Goal: Task Accomplishment & Management: Use online tool/utility

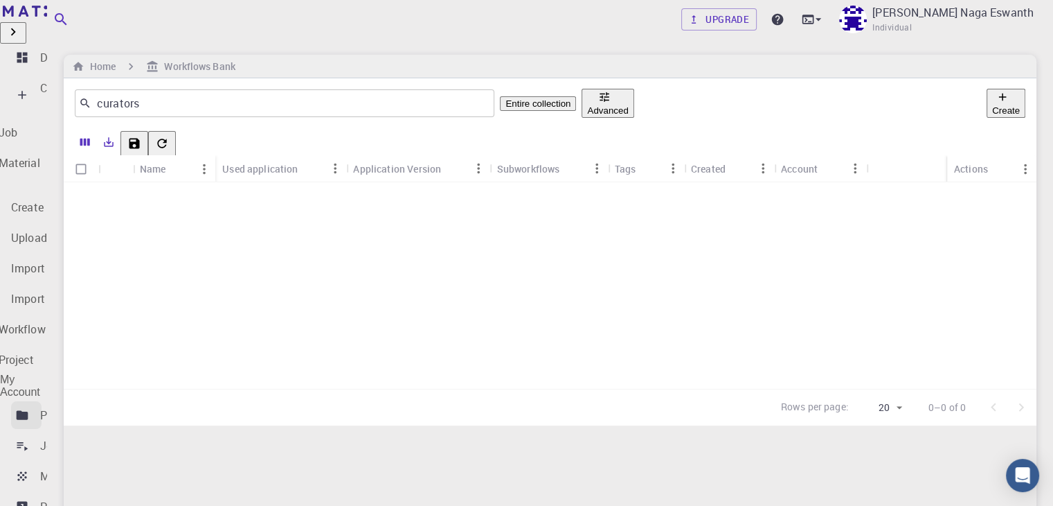
click at [63, 407] on p "Projects" at bounding box center [61, 415] width 42 height 17
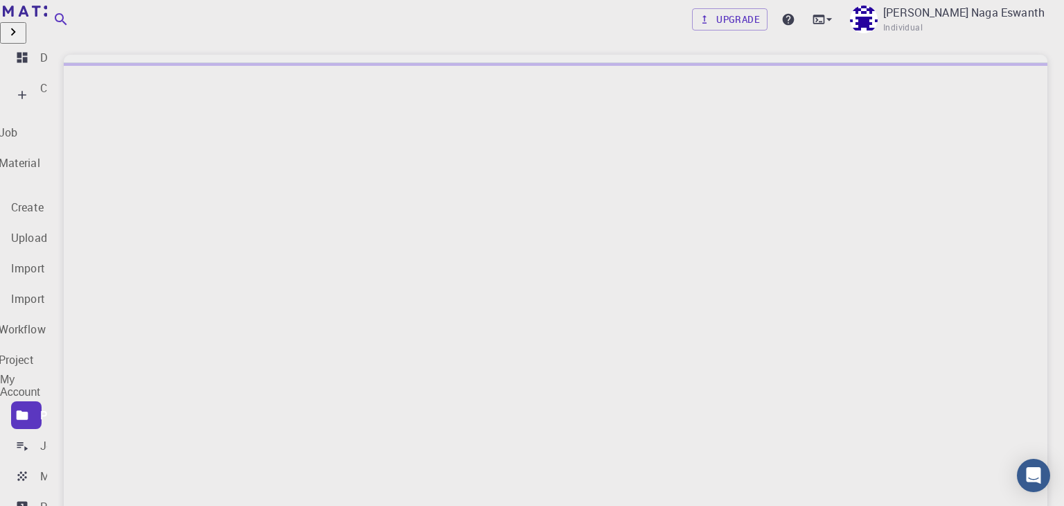
click at [73, 80] on div "Create" at bounding box center [56, 95] width 33 height 30
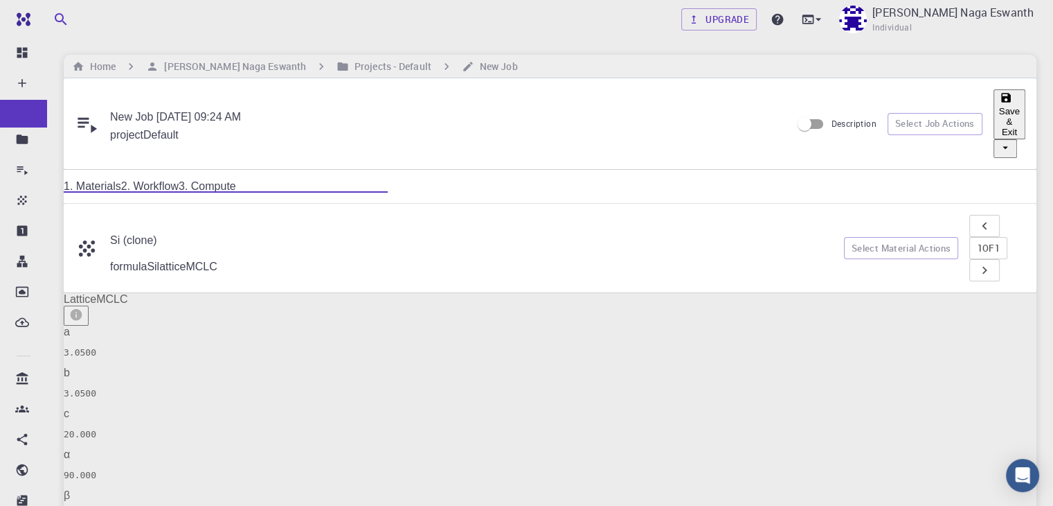
click at [121, 180] on link "1. Materials" at bounding box center [92, 186] width 57 height 12
click at [179, 180] on link "2. Workflow" at bounding box center [149, 186] width 57 height 12
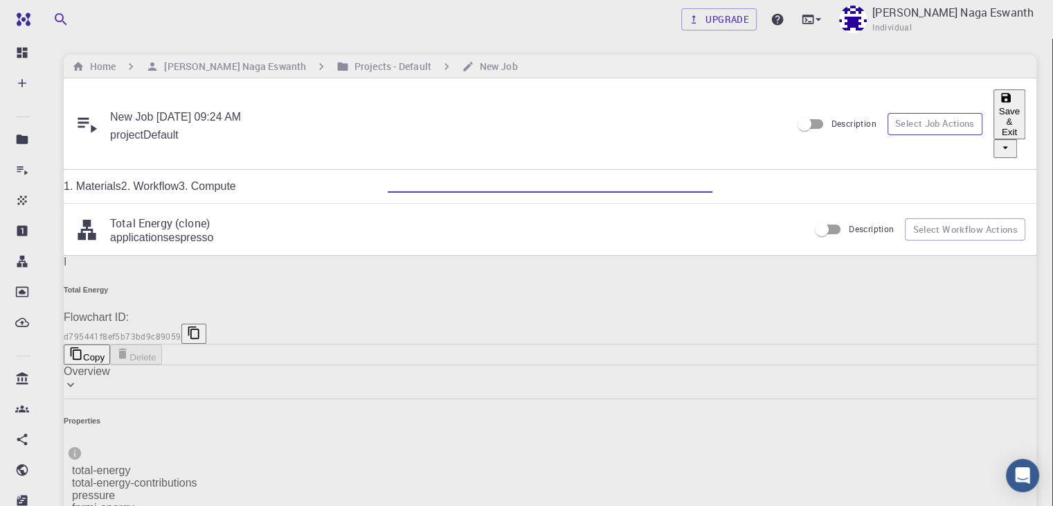
click at [888, 113] on button "Select Job Actions" at bounding box center [935, 124] width 95 height 22
click at [873, 205] on span "Select workflow" at bounding box center [857, 211] width 77 height 12
type input "Valance"
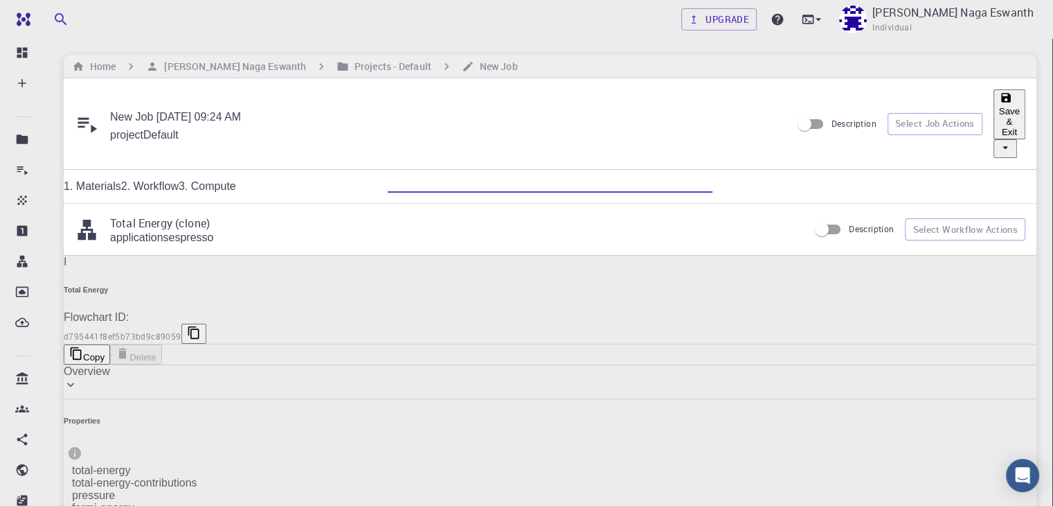
type input "500"
type input "V"
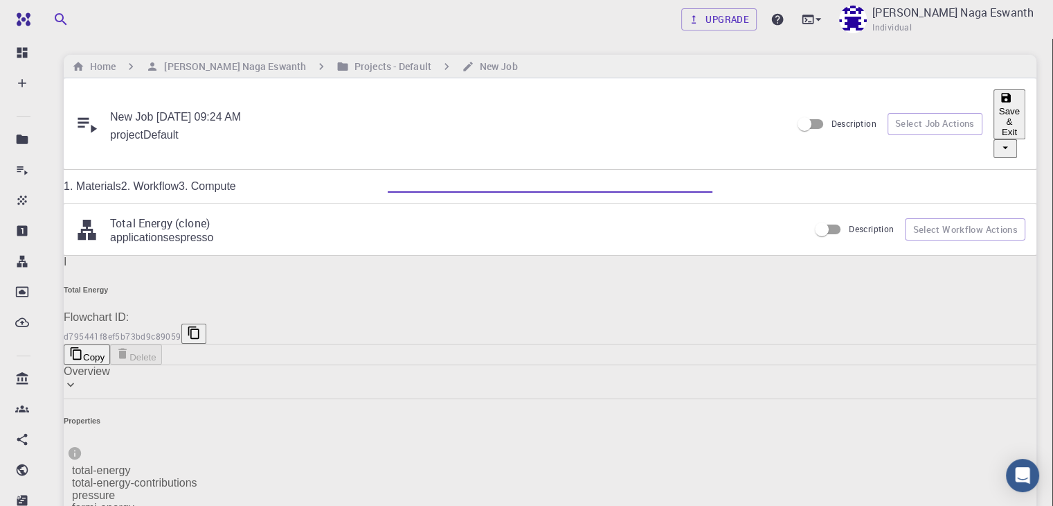
checkbox input "true"
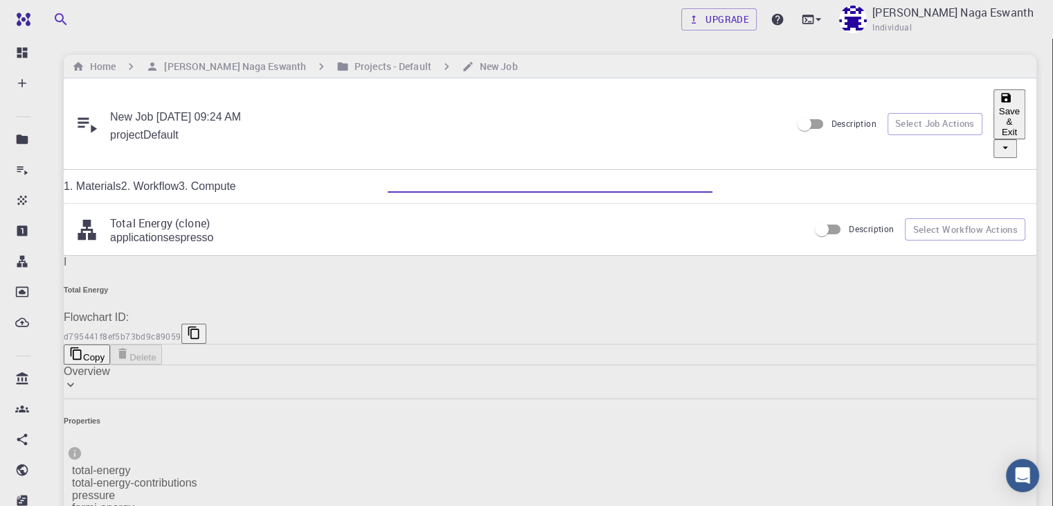
checkbox input "false"
checkbox input "true"
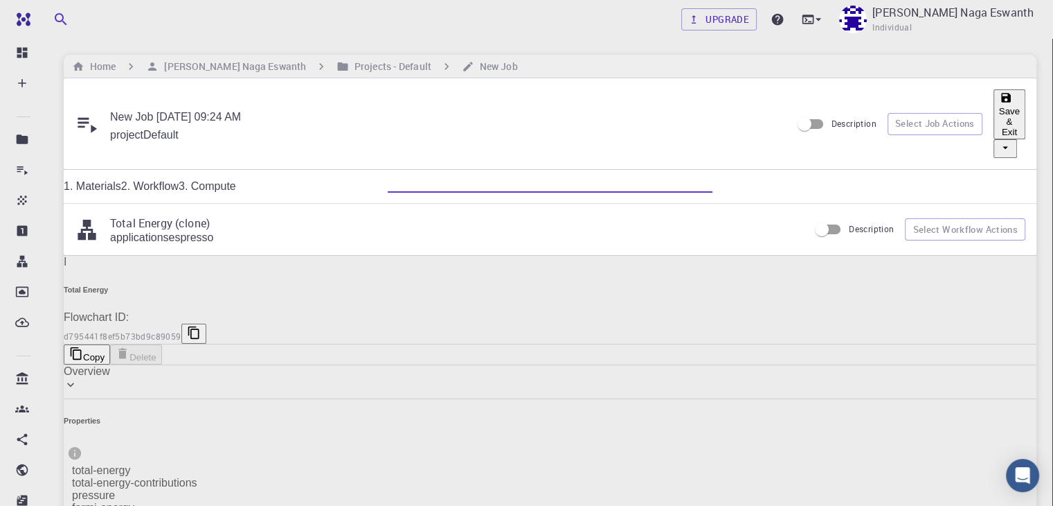
type input "6.3"
click at [121, 180] on link "1. Materials" at bounding box center [92, 186] width 57 height 12
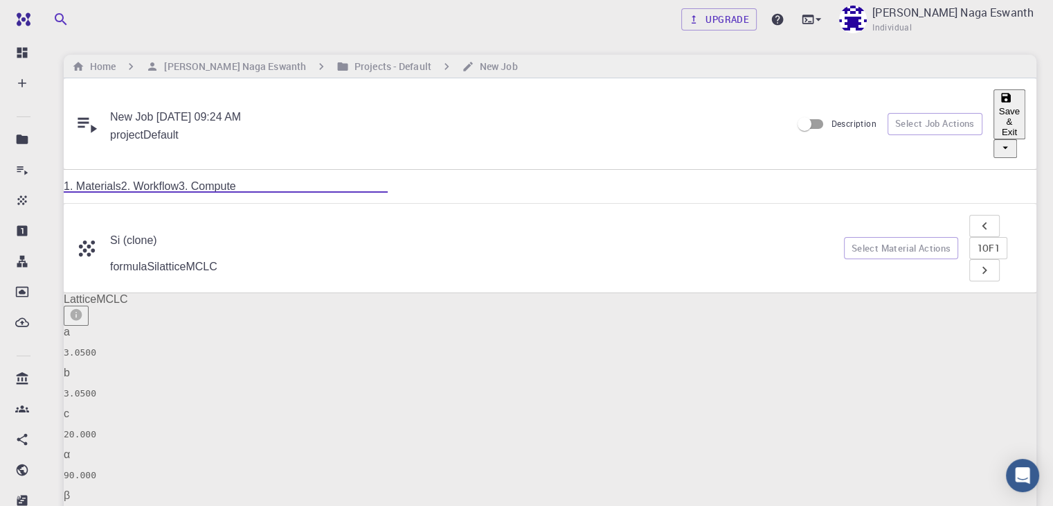
click at [179, 180] on link "2. Workflow" at bounding box center [149, 186] width 57 height 12
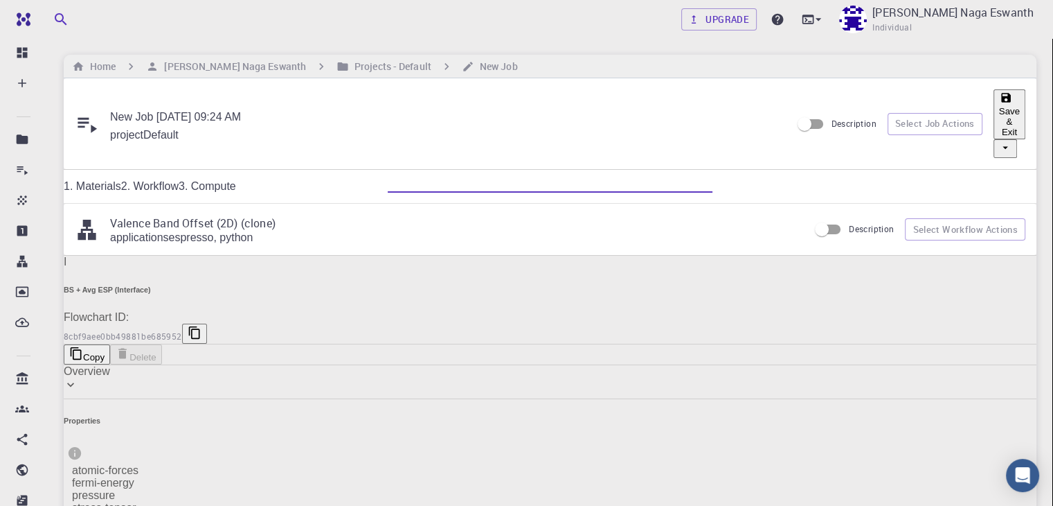
click at [447, 215] on p "Valence Band Offset (2D) (clone)" at bounding box center [454, 223] width 688 height 17
click at [909, 218] on button "Select Workflow Actions" at bounding box center [965, 229] width 120 height 22
click at [888, 113] on button "Select Job Actions" at bounding box center [935, 124] width 95 height 22
click at [837, 176] on span "Select materials" at bounding box center [858, 182] width 79 height 12
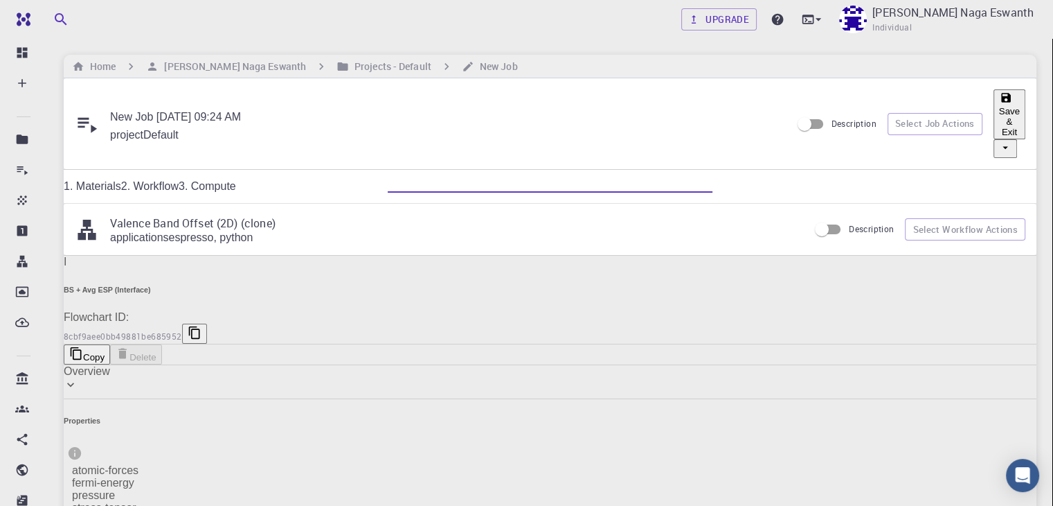
checkbox input "true"
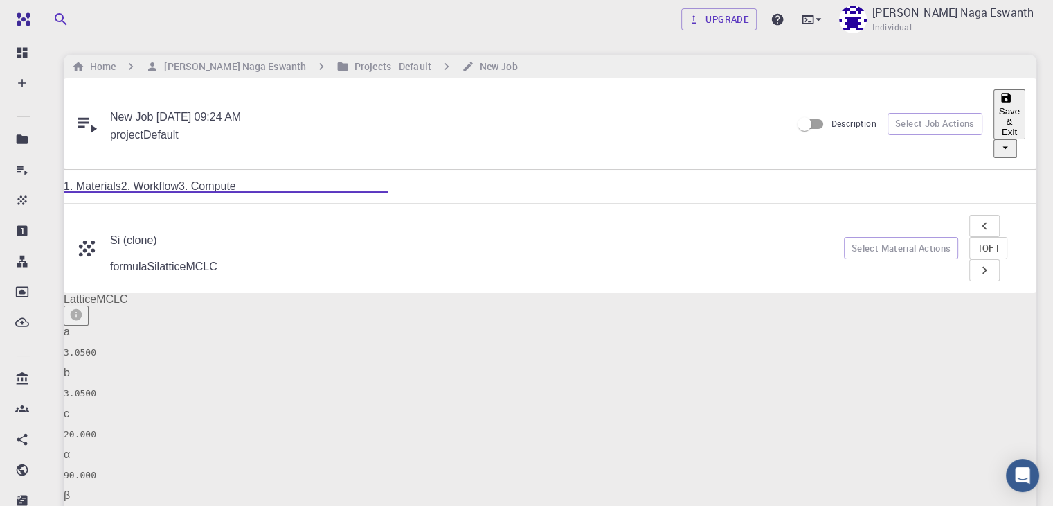
click at [179, 180] on link "2. Workflow" at bounding box center [149, 186] width 57 height 12
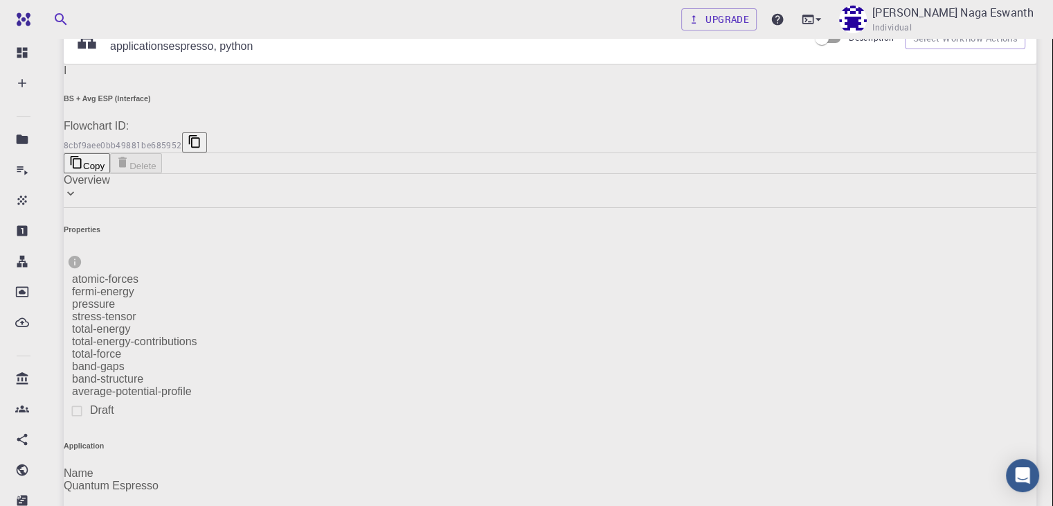
scroll to position [190, 0]
click at [263, 133] on div "8cbf9aee0bb49881be685952" at bounding box center [550, 143] width 973 height 20
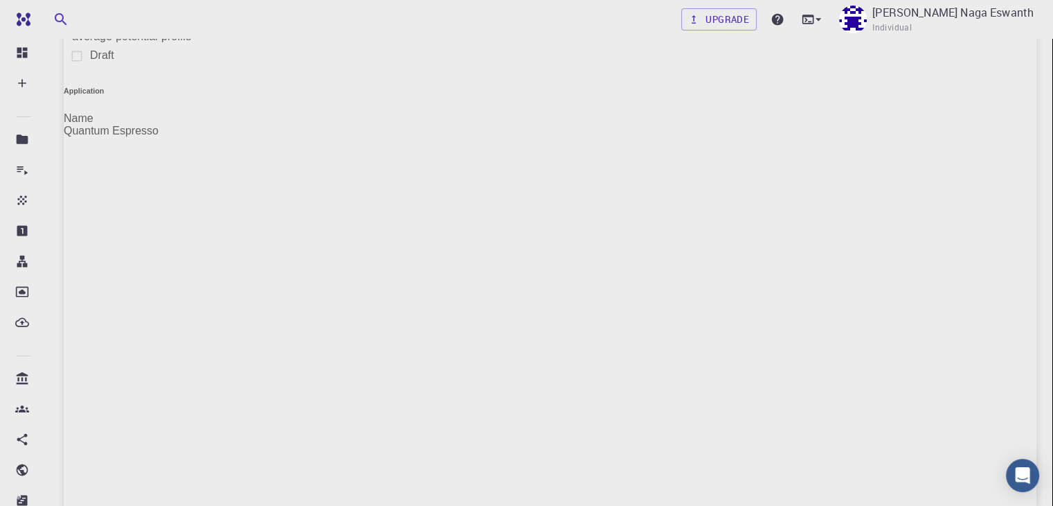
scroll to position [543, 0]
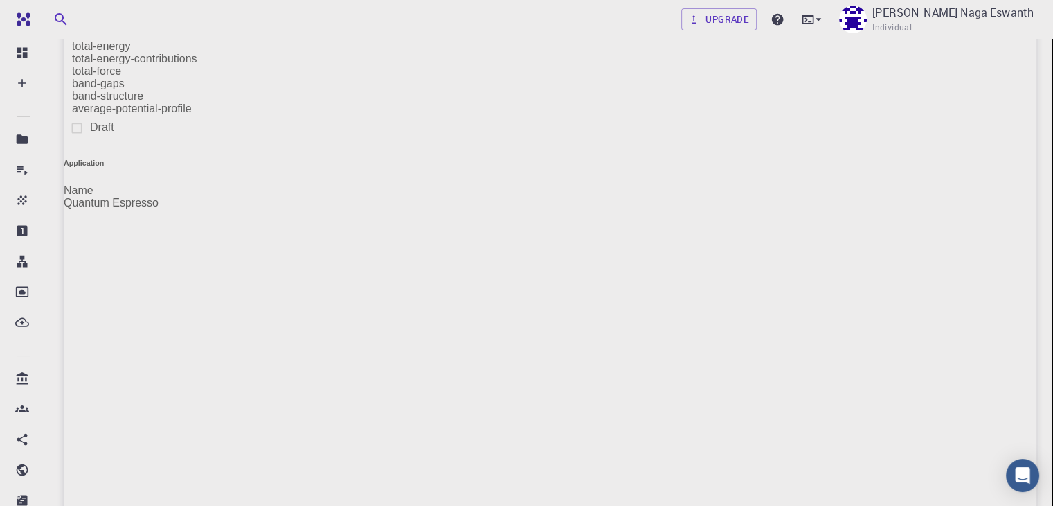
scroll to position [472, 0]
type input "python"
type input "3.8.6"
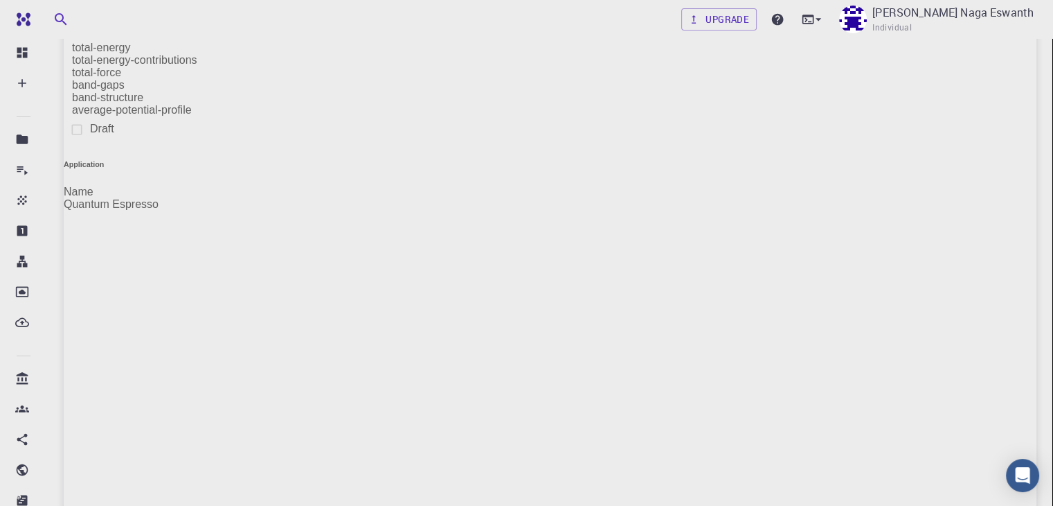
type input "espresso"
type input "6.3"
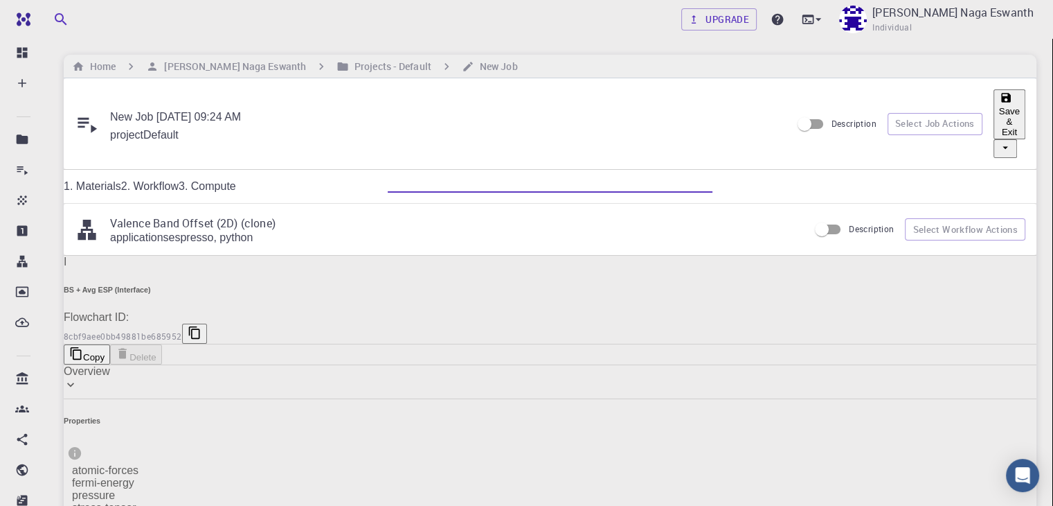
click at [219, 344] on div "Copy Delete" at bounding box center [550, 354] width 973 height 20
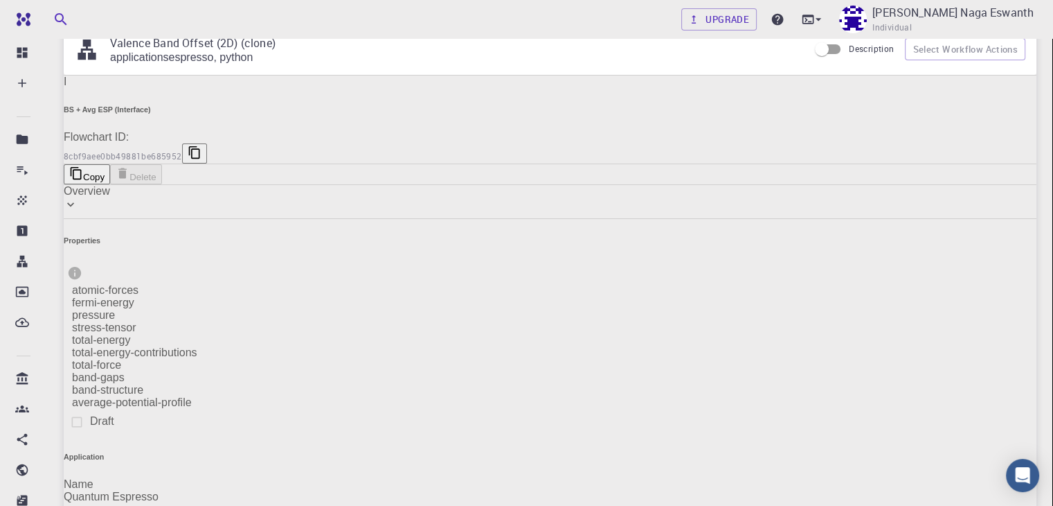
scroll to position [181, 0]
type input "python"
type input "3.8.6"
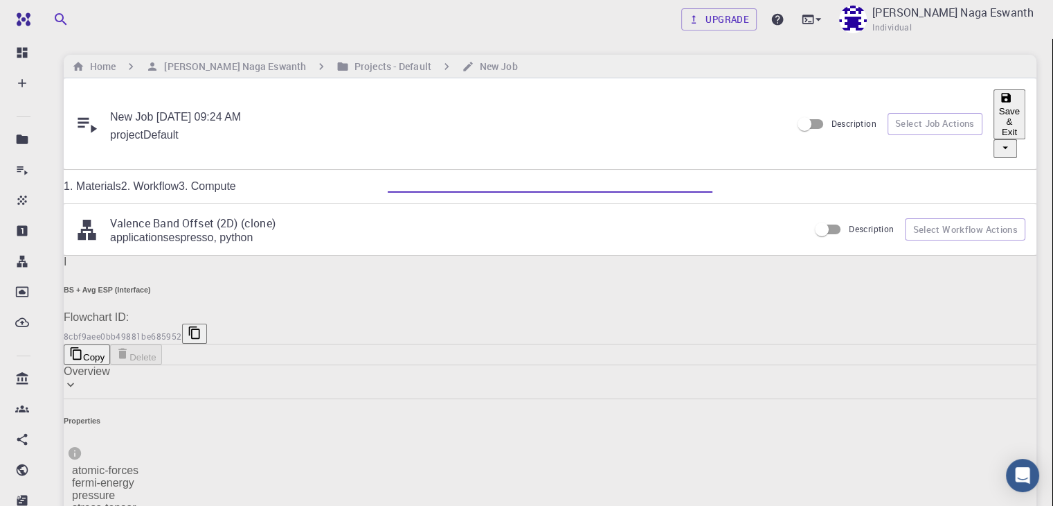
click at [236, 180] on link "3. Compute" at bounding box center [207, 186] width 57 height 12
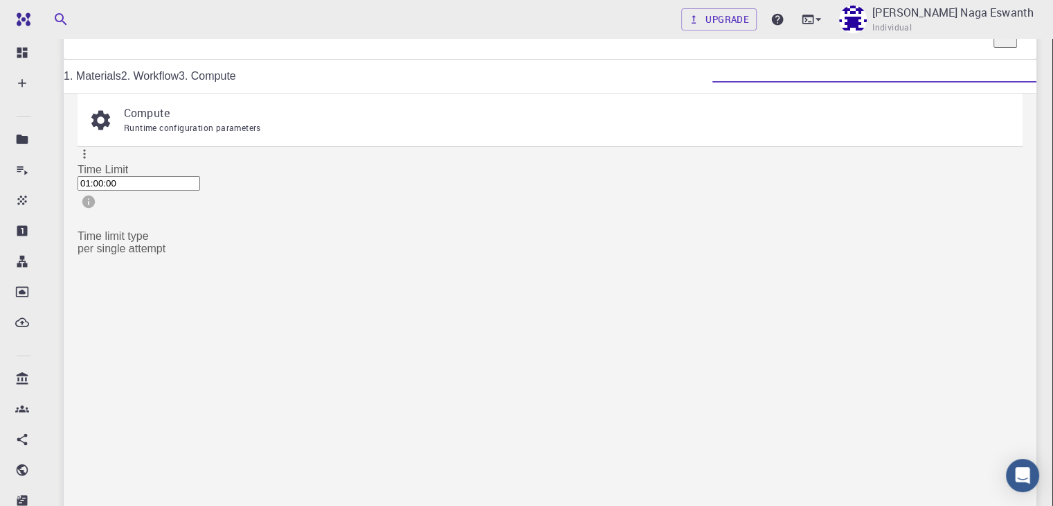
scroll to position [114, 0]
drag, startPoint x: 289, startPoint y: 316, endPoint x: 202, endPoint y: 251, distance: 108.5
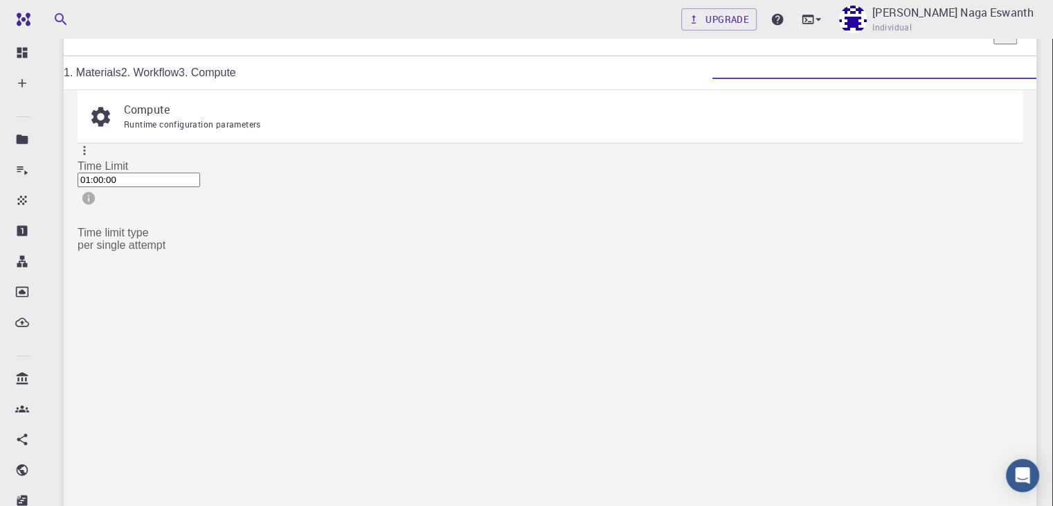
type input "1"
type input "debug (D)"
type input "0"
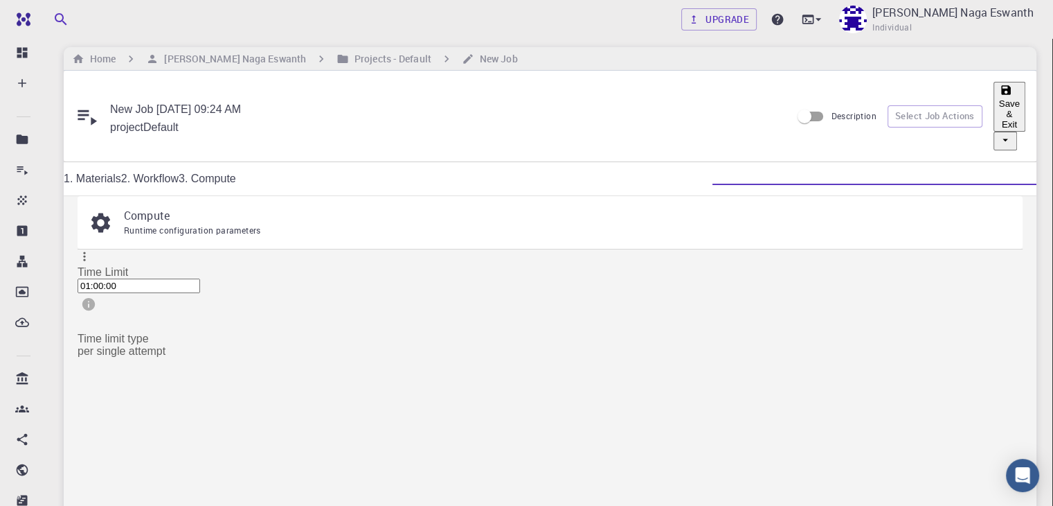
scroll to position [6, 0]
type input "[object Object]"
checkbox input "true"
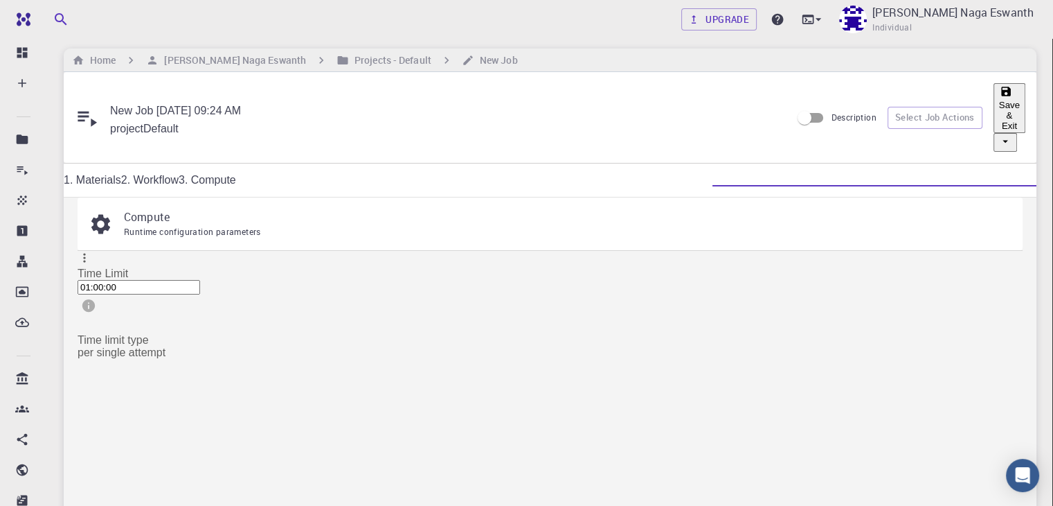
click at [994, 102] on button "Save & Exit" at bounding box center [1010, 108] width 32 height 50
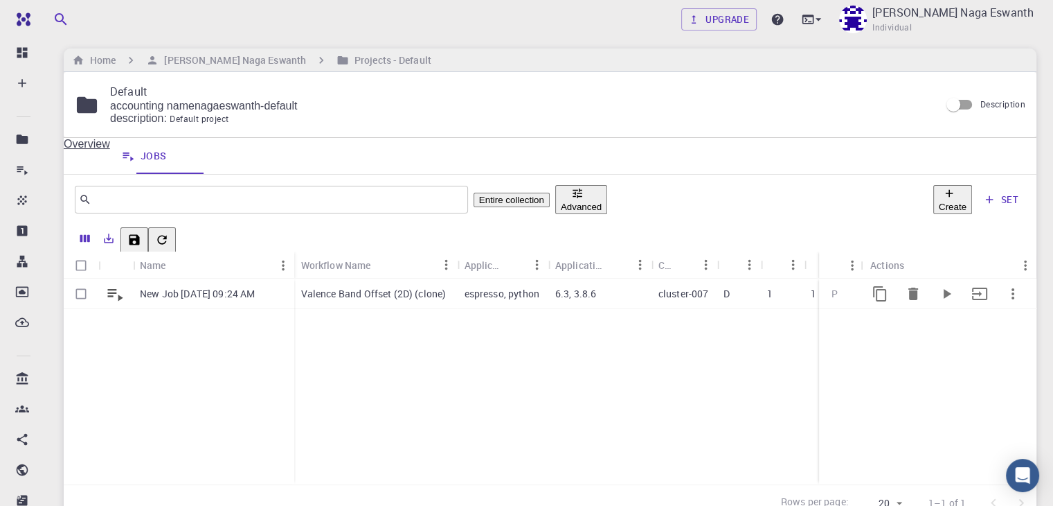
click at [1014, 301] on icon "button" at bounding box center [1013, 293] width 17 height 17
click at [943, 300] on icon "Run" at bounding box center [946, 293] width 17 height 17
click at [943, 297] on icon "Run" at bounding box center [946, 293] width 17 height 17
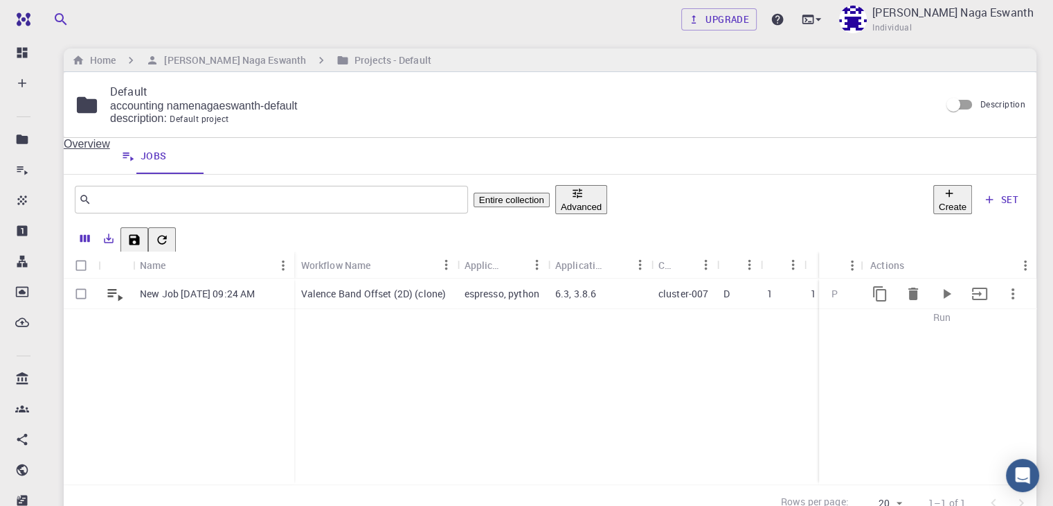
click at [943, 297] on icon "Run" at bounding box center [946, 293] width 17 height 17
click at [839, 294] on span "P" at bounding box center [834, 293] width 17 height 13
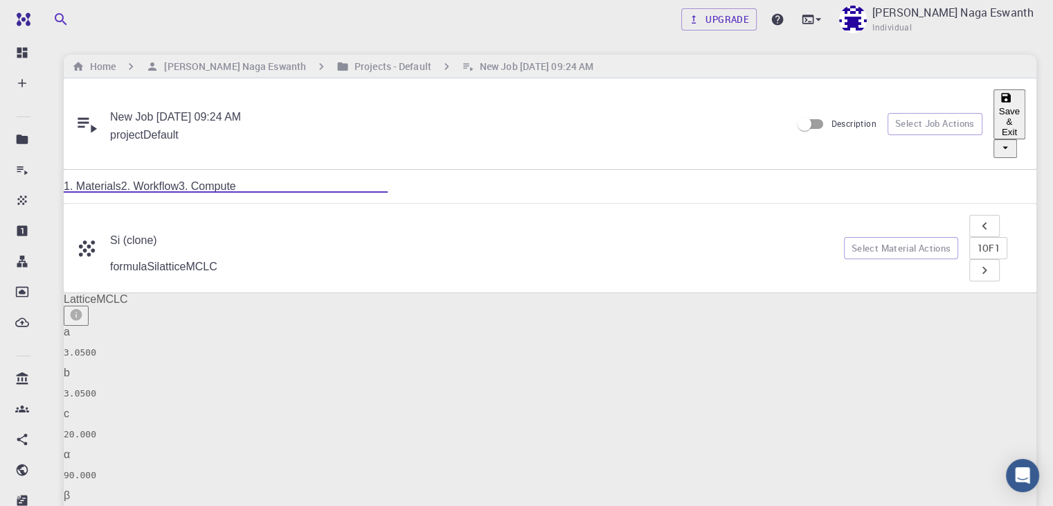
click at [179, 180] on link "2. Workflow" at bounding box center [149, 186] width 57 height 12
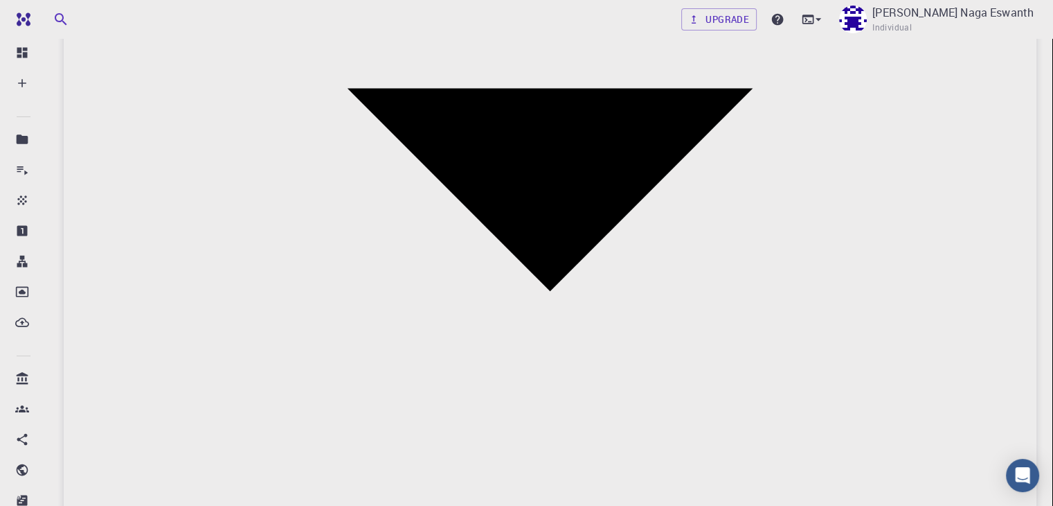
scroll to position [1001, 0]
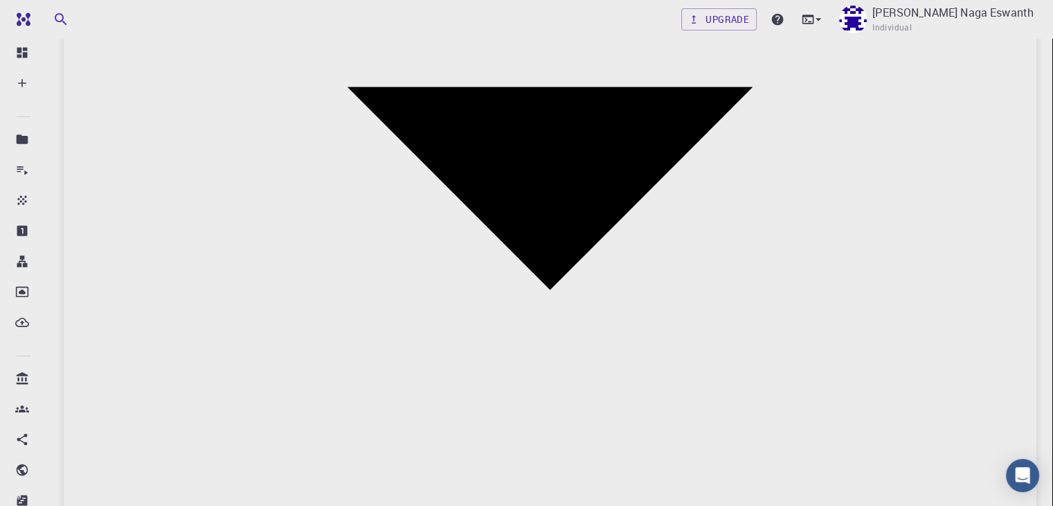
type input "python"
type input "3.8.6"
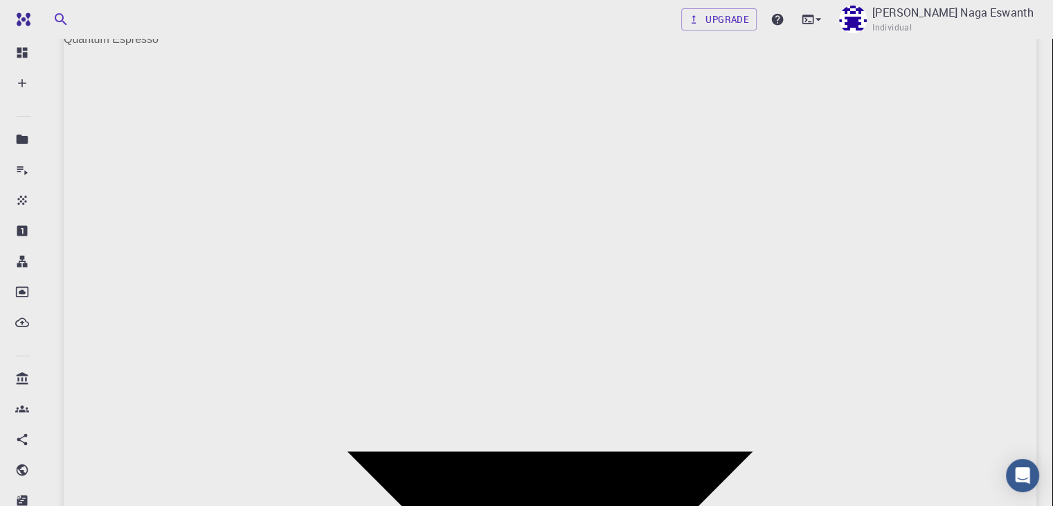
scroll to position [636, 0]
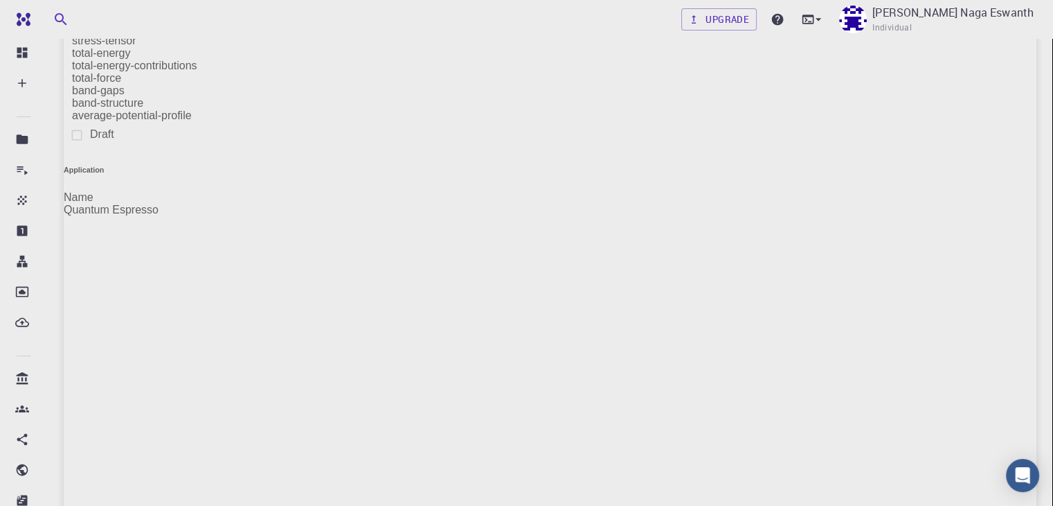
scroll to position [461, 0]
type input "espresso"
type input "6.3"
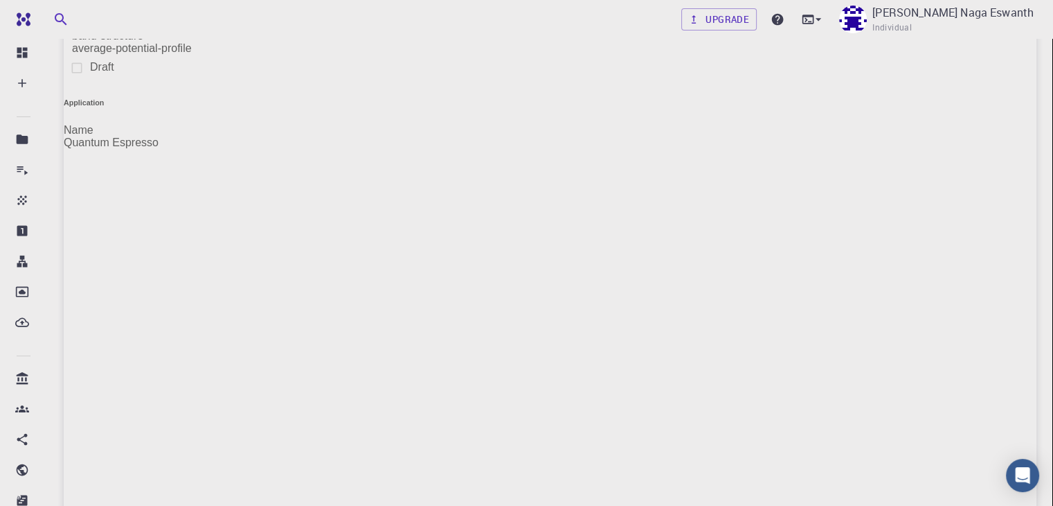
scroll to position [543, 0]
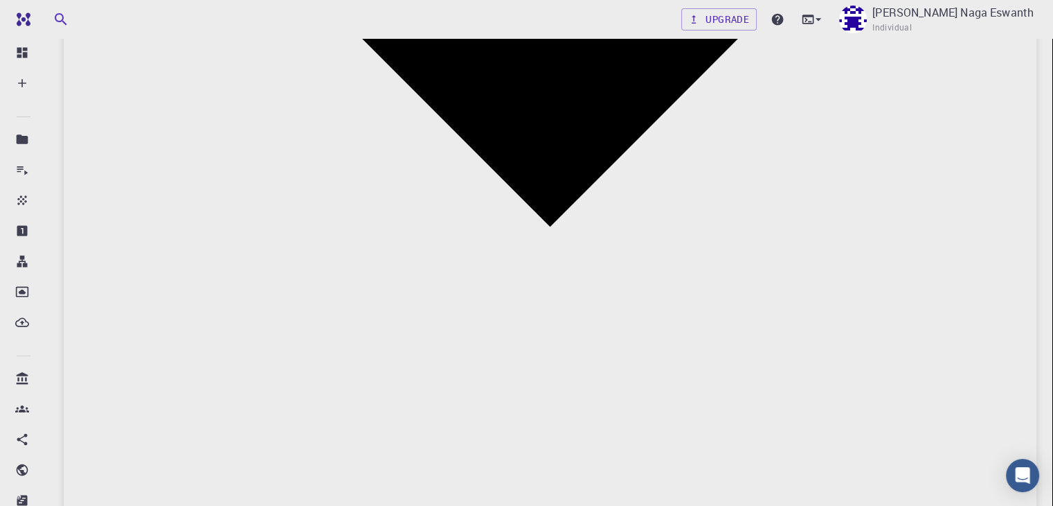
scroll to position [1064, 0]
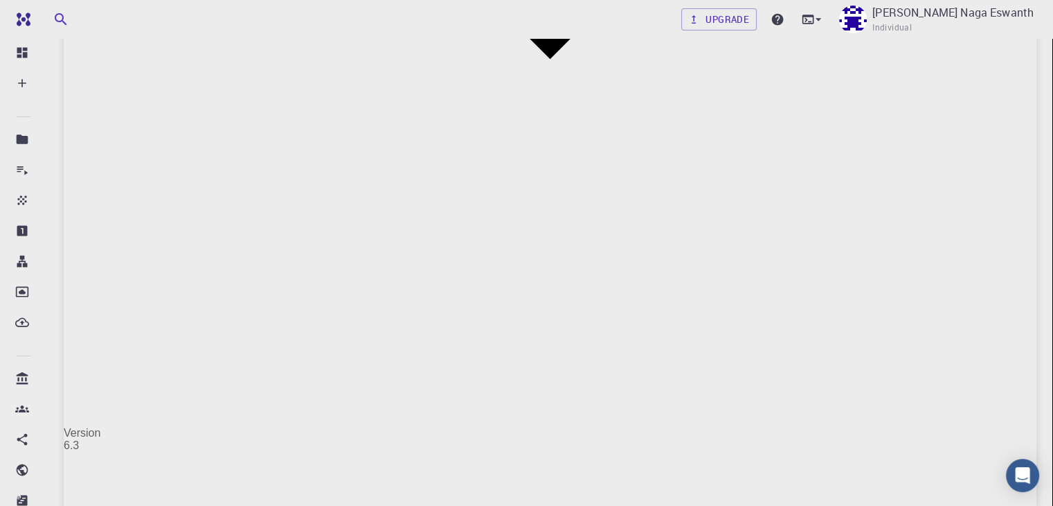
scroll to position [1231, 0]
type input "python"
type input "3.8.6"
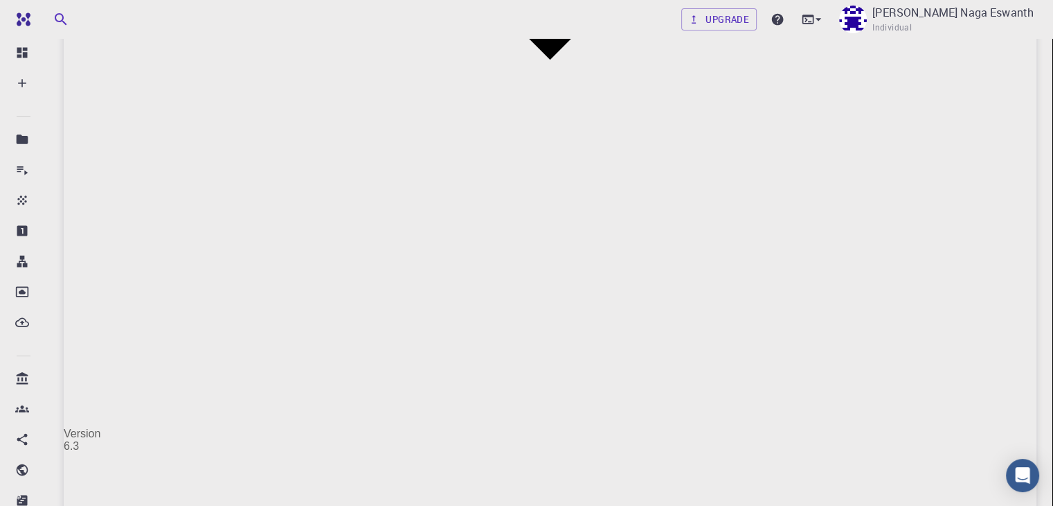
type input "7cb9dee5ab65c47c87f64e08"
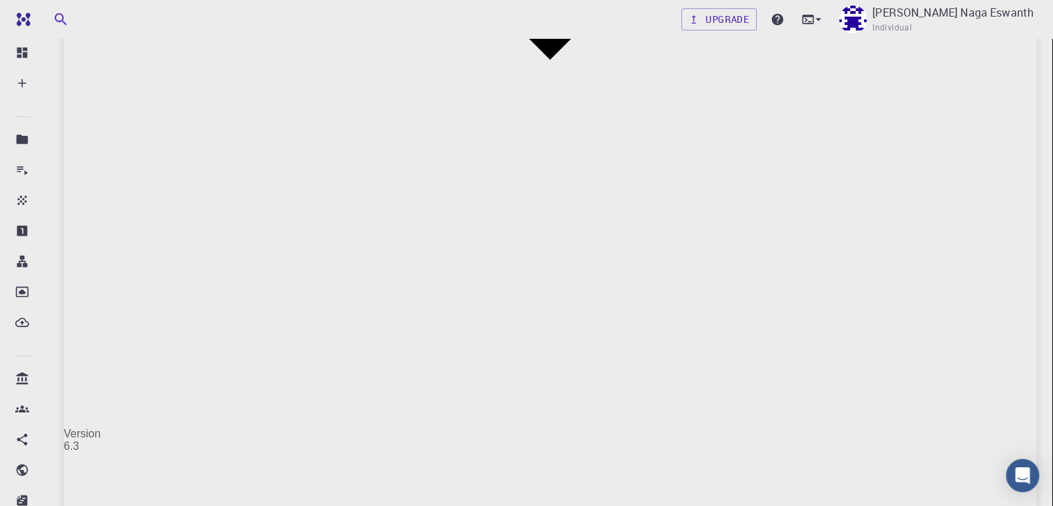
checkbox input "true"
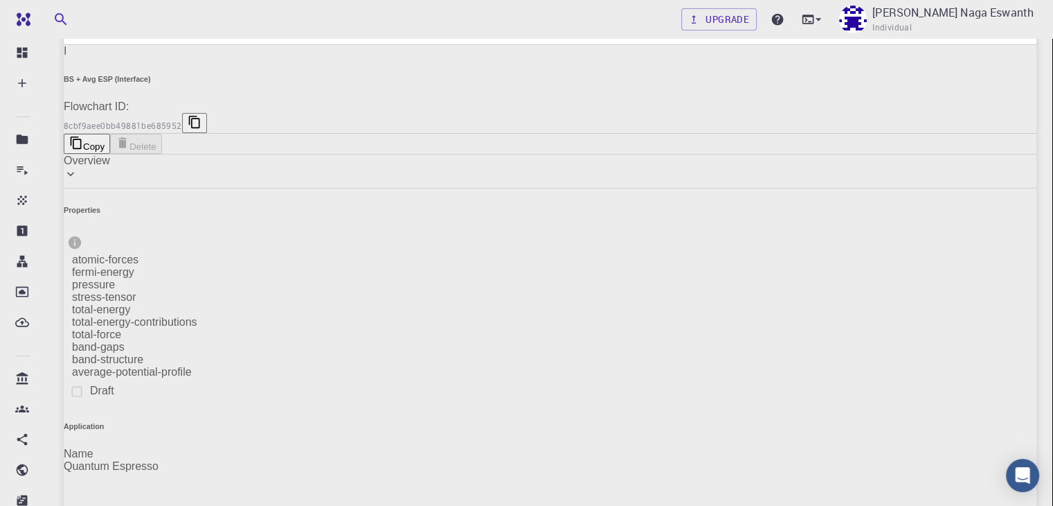
scroll to position [0, 0]
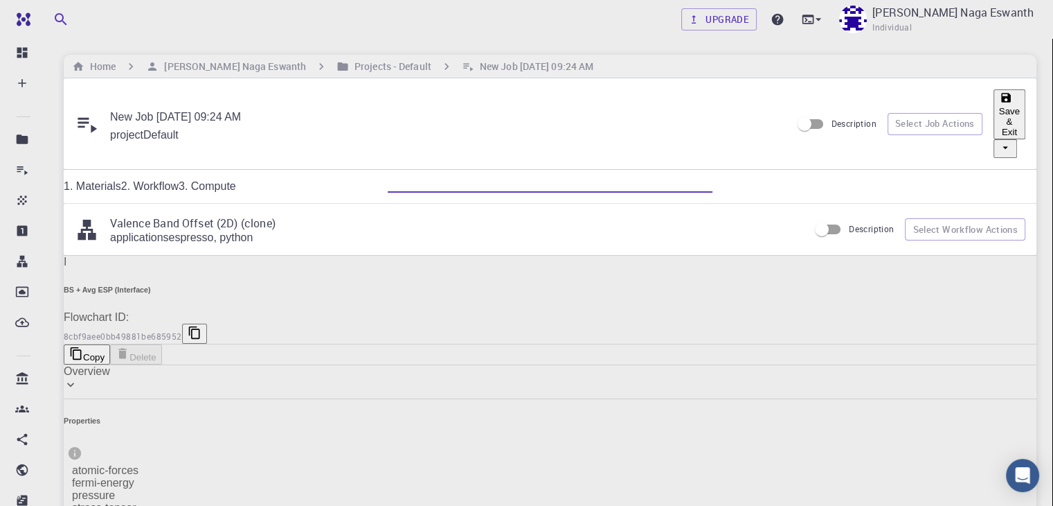
click at [236, 180] on link "3. Compute" at bounding box center [207, 186] width 57 height 12
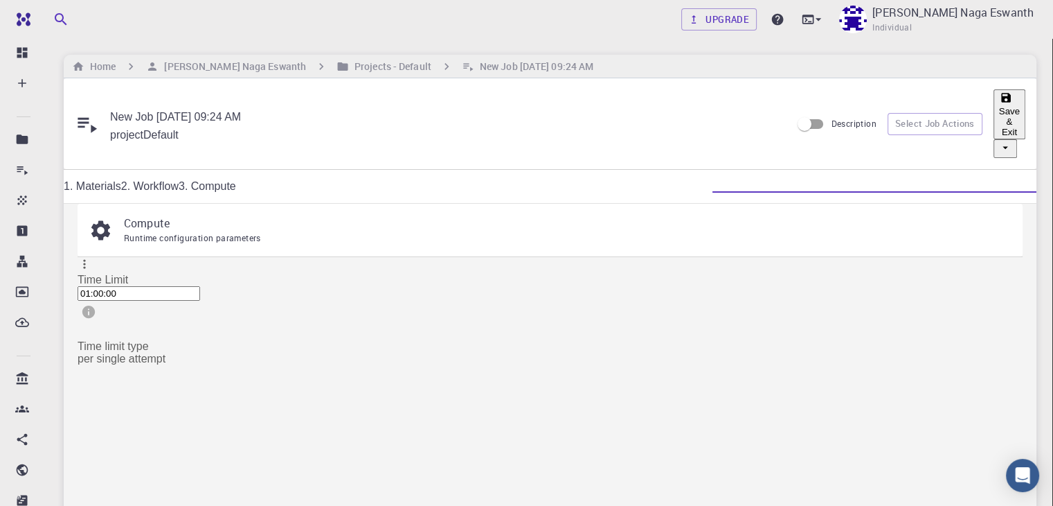
click at [179, 180] on link "2. Workflow" at bounding box center [149, 186] width 57 height 12
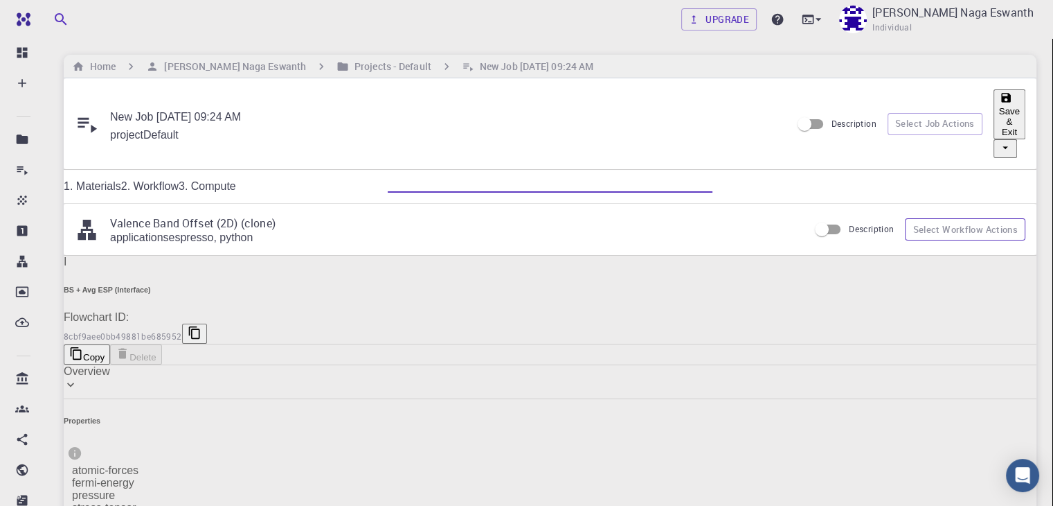
click at [943, 218] on button "Select Workflow Actions" at bounding box center [965, 229] width 120 height 22
click at [236, 180] on link "3. Compute" at bounding box center [207, 186] width 57 height 12
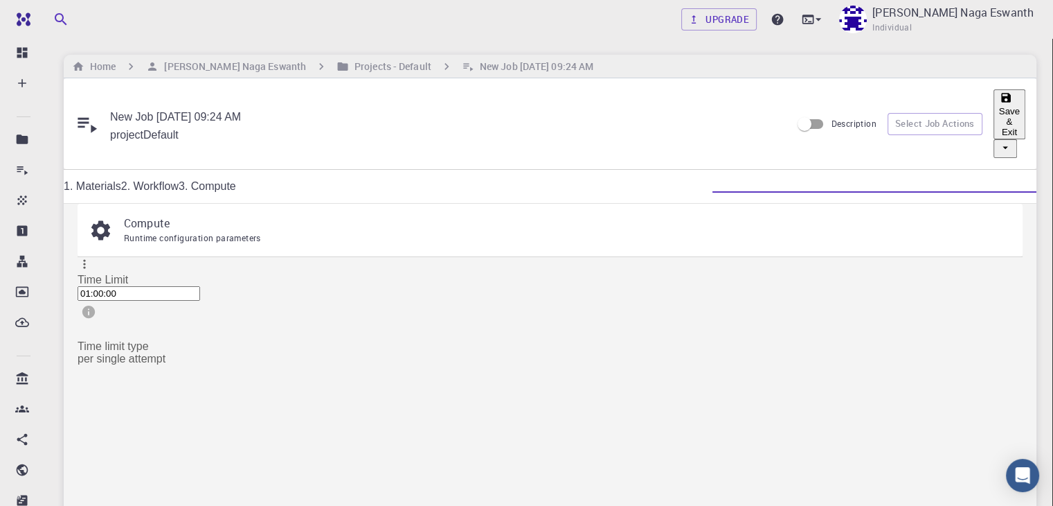
click at [91, 257] on icon at bounding box center [85, 264] width 14 height 14
click at [980, 249] on span "Auto set" at bounding box center [991, 255] width 41 height 12
click at [888, 113] on button "Select Job Actions" at bounding box center [935, 124] width 95 height 22
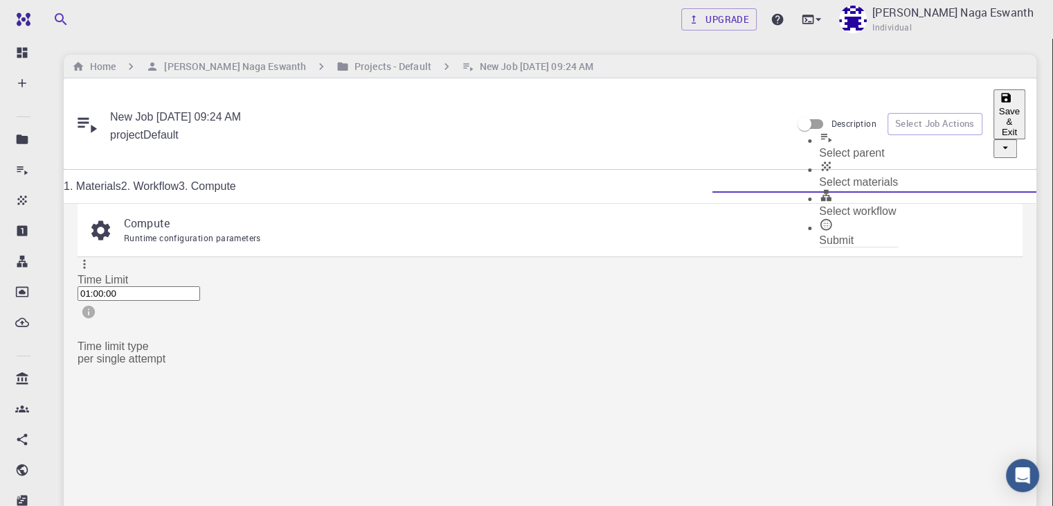
click at [866, 147] on span "Select parent" at bounding box center [851, 153] width 65 height 12
click at [888, 113] on button "Select Job Actions" at bounding box center [935, 124] width 95 height 22
click at [857, 176] on span "Select materials" at bounding box center [858, 182] width 79 height 12
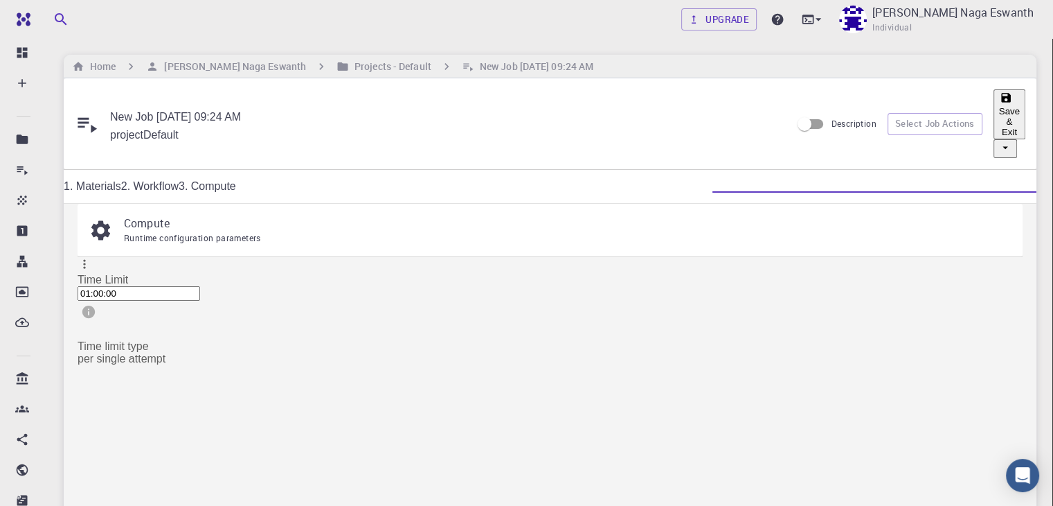
checkbox input "true"
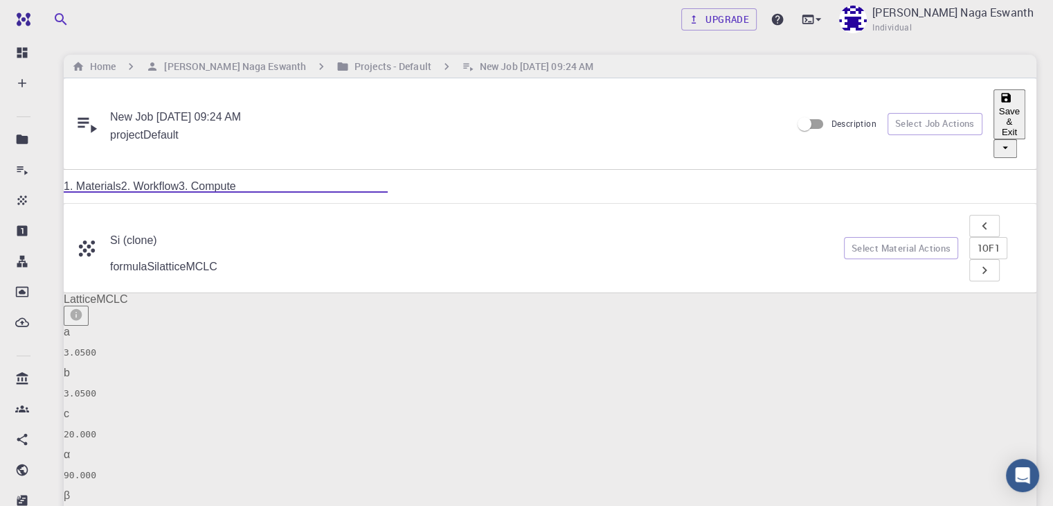
click at [236, 180] on link "3. Compute" at bounding box center [207, 186] width 57 height 12
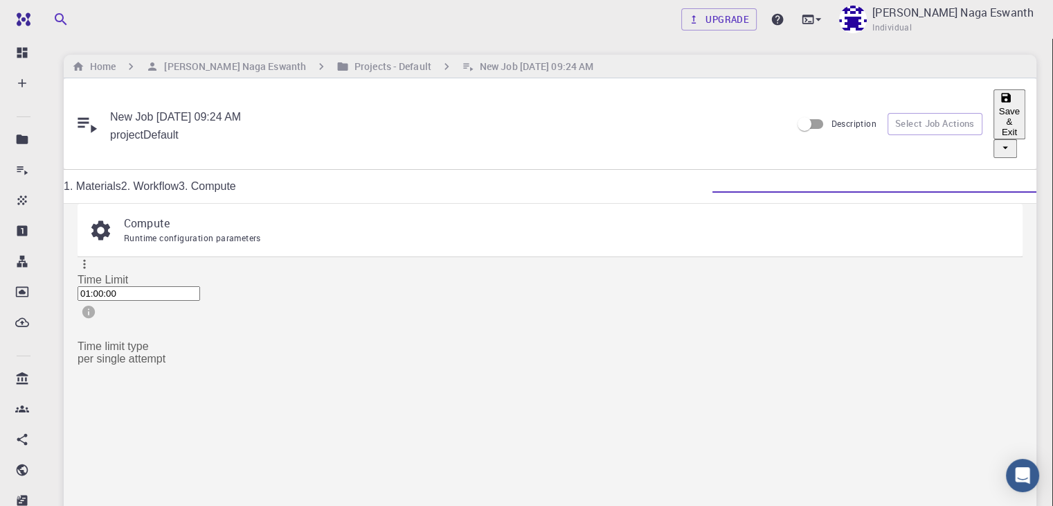
click at [994, 103] on button "Save & Exit" at bounding box center [1010, 114] width 32 height 50
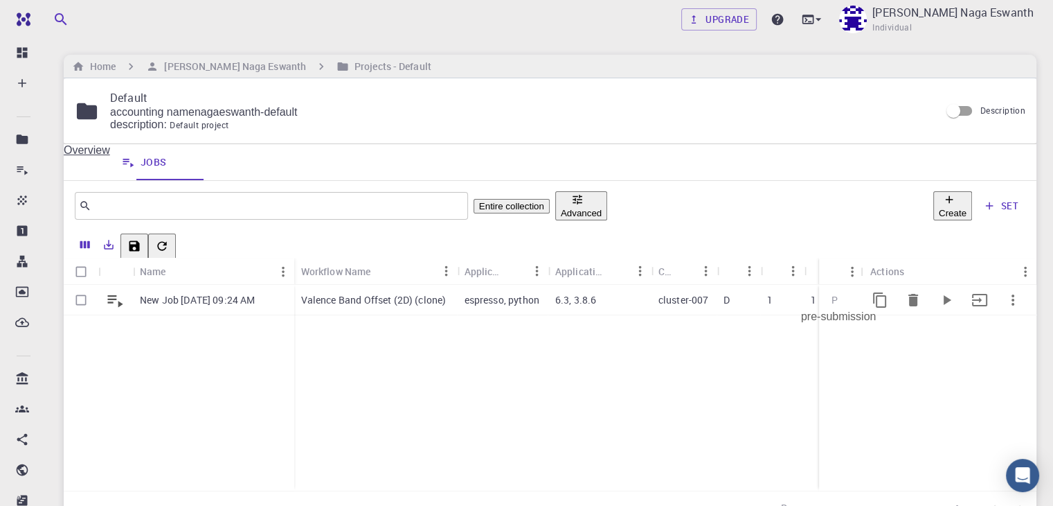
click at [839, 303] on span "P" at bounding box center [834, 299] width 17 height 13
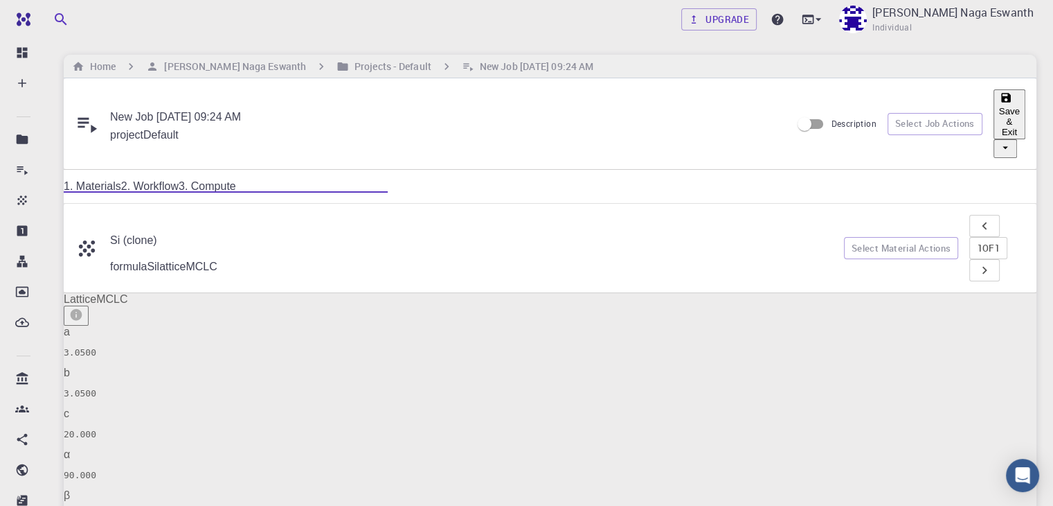
click at [179, 180] on link "2. Workflow" at bounding box center [149, 186] width 57 height 12
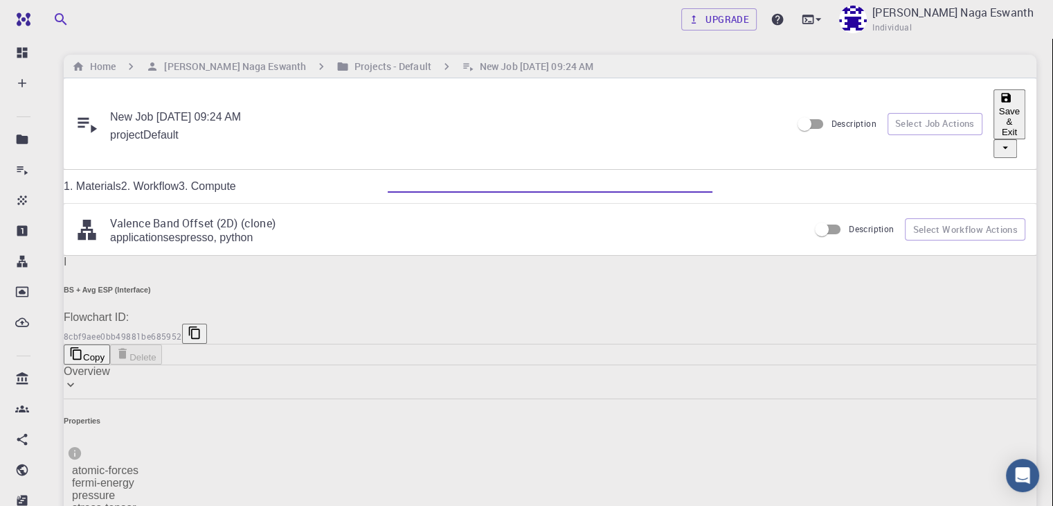
click at [994, 111] on button "Save & Exit" at bounding box center [1010, 114] width 32 height 50
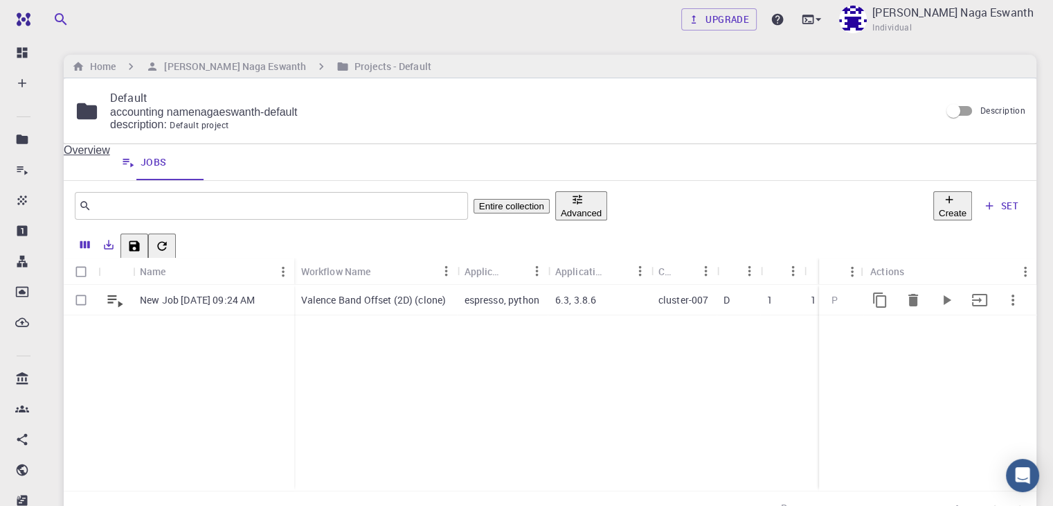
click at [81, 303] on input "Select row" at bounding box center [81, 300] width 26 height 26
checkbox input "true"
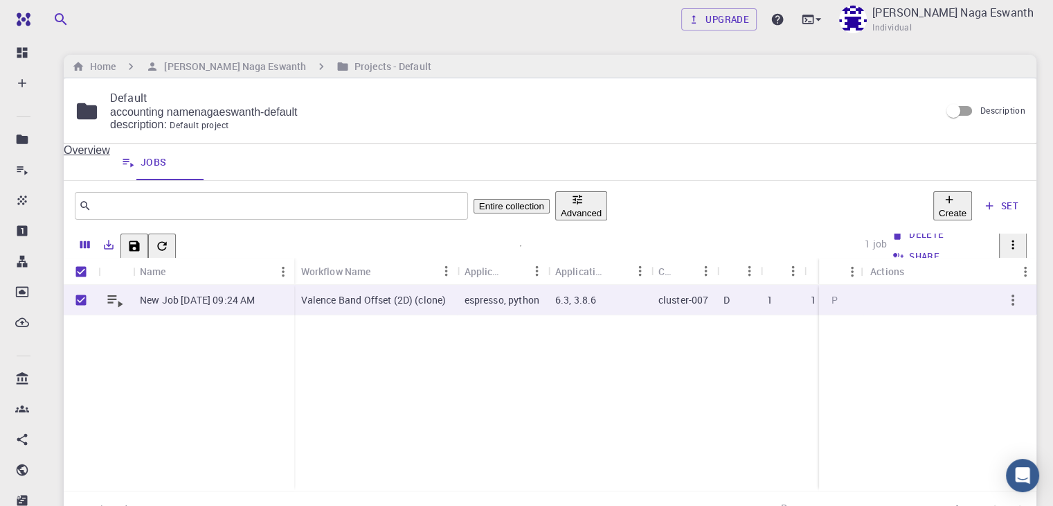
click at [887, 224] on button "Run" at bounding box center [910, 213] width 47 height 22
checkbox input "false"
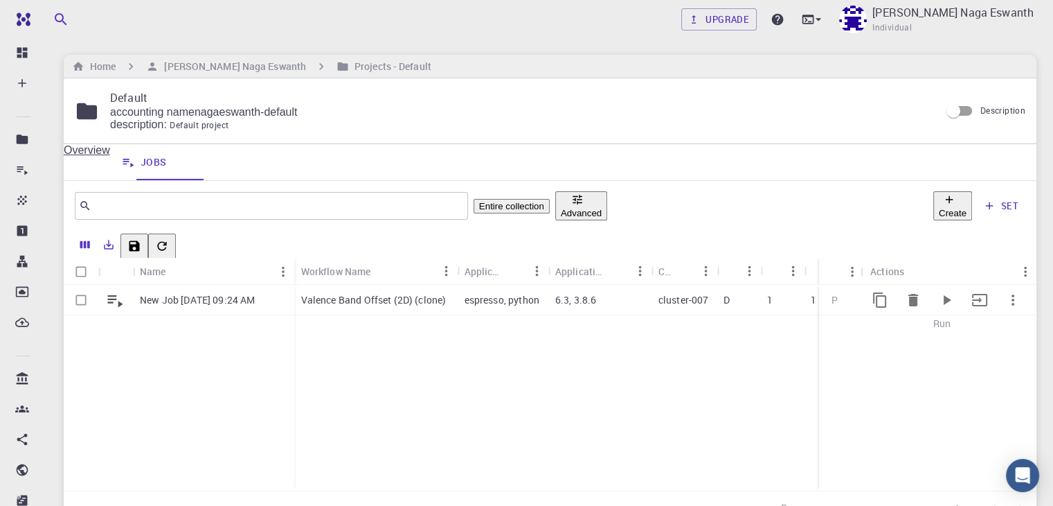
click at [942, 303] on icon "Run" at bounding box center [946, 300] width 17 height 17
